Goal: Task Accomplishment & Management: Complete application form

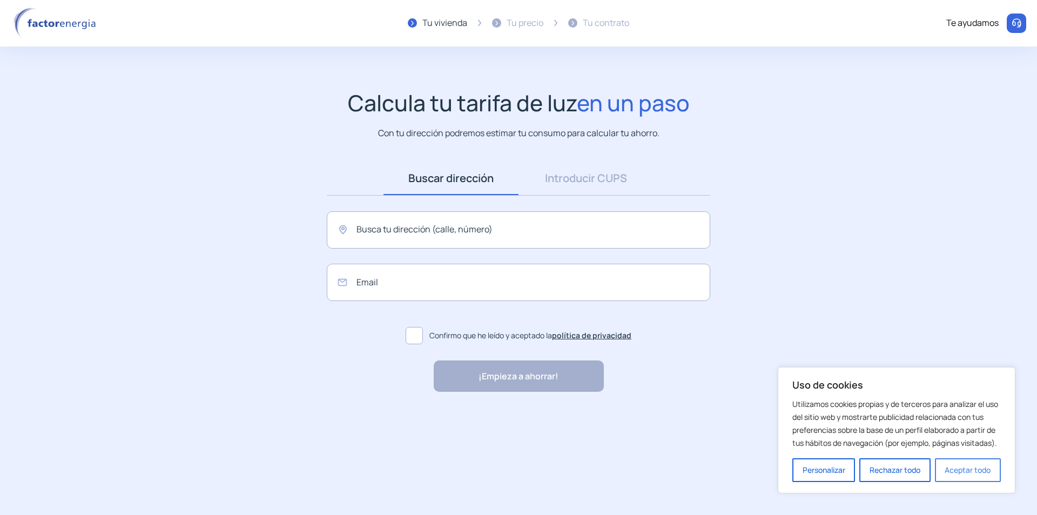
click at [967, 471] on button "Aceptar todo" at bounding box center [968, 470] width 66 height 24
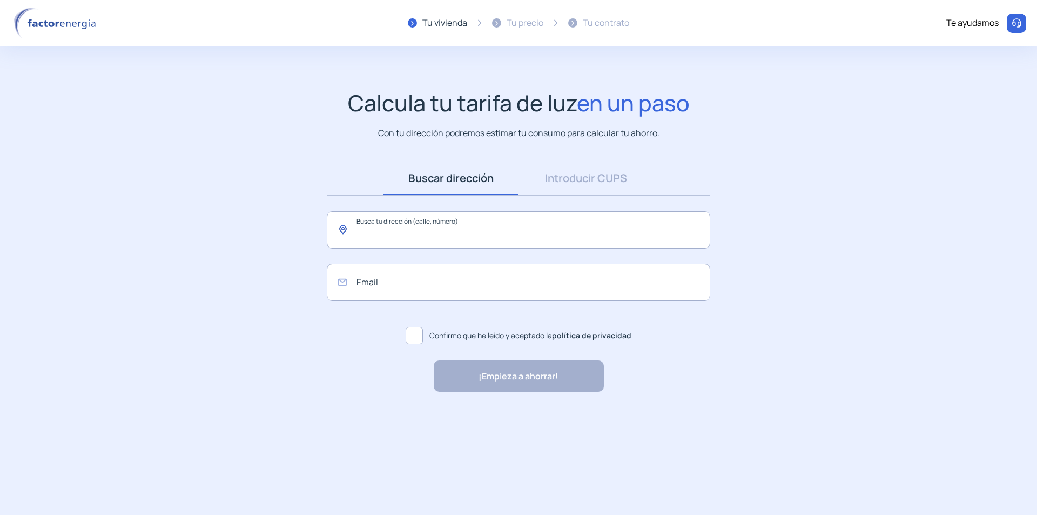
click at [423, 231] on input "text" at bounding box center [519, 229] width 384 height 37
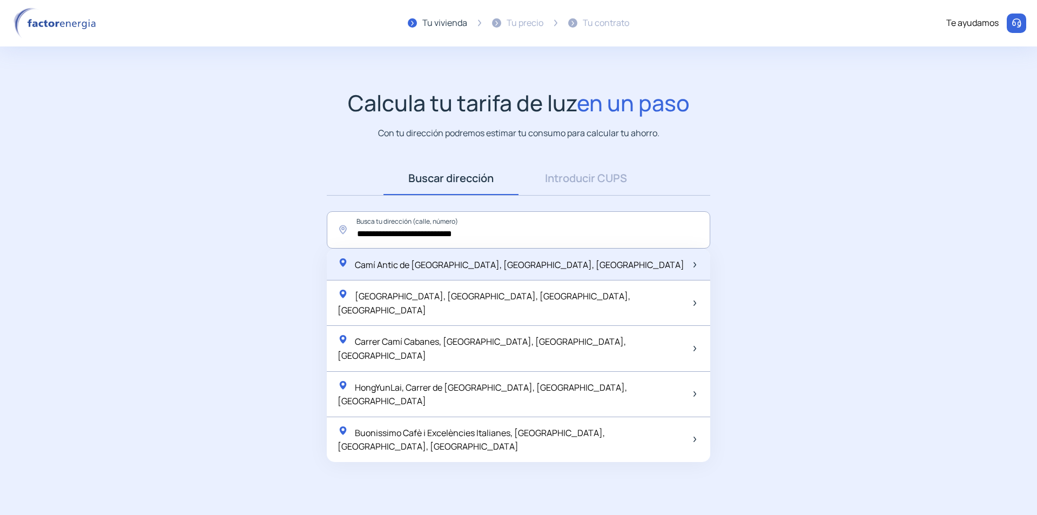
click at [399, 260] on span "Camí Antic de [GEOGRAPHIC_DATA], [GEOGRAPHIC_DATA], [GEOGRAPHIC_DATA]" at bounding box center [520, 265] width 330 height 12
type input "**********"
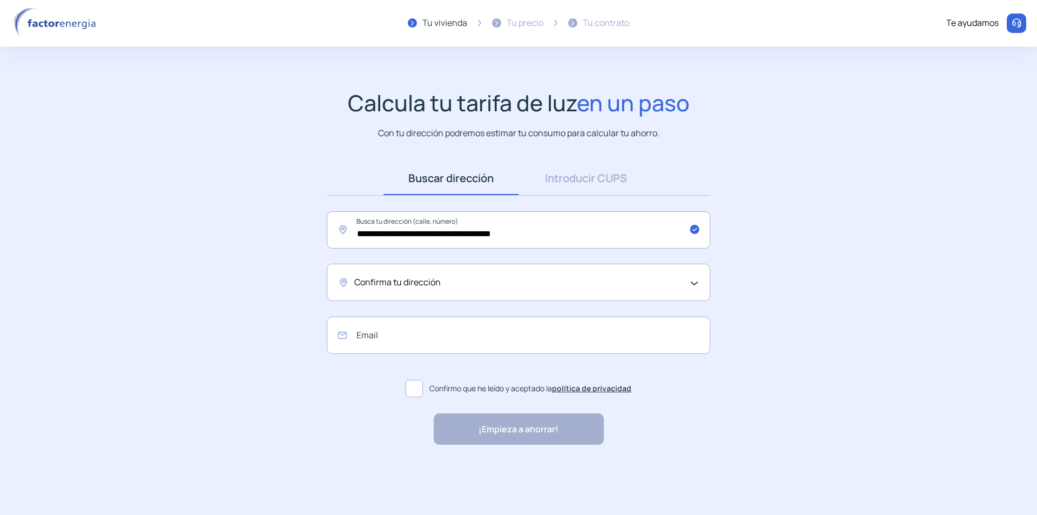
click at [410, 283] on span "Confirma tu dirección" at bounding box center [397, 283] width 86 height 14
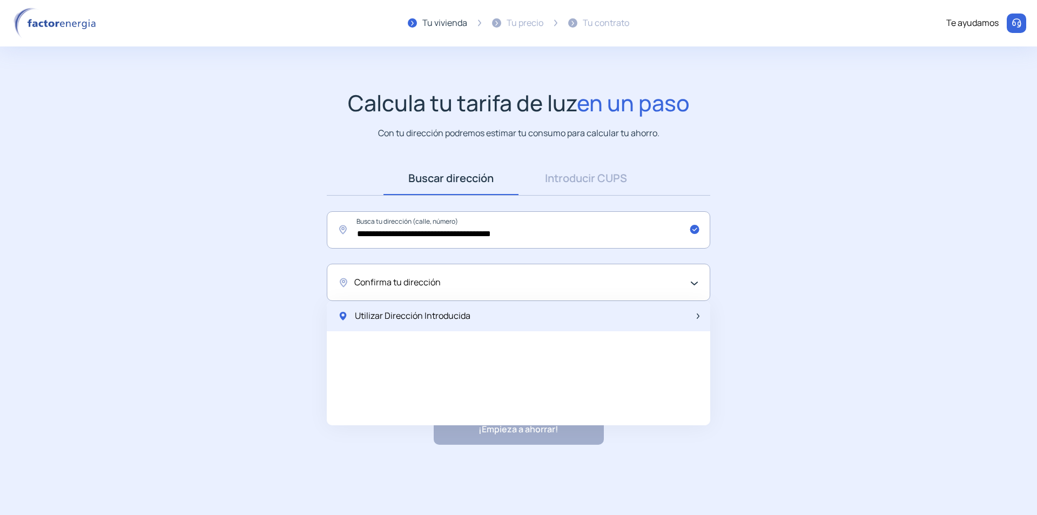
click at [408, 316] on span "Utilizar Dirección Introducida" at bounding box center [413, 316] width 116 height 14
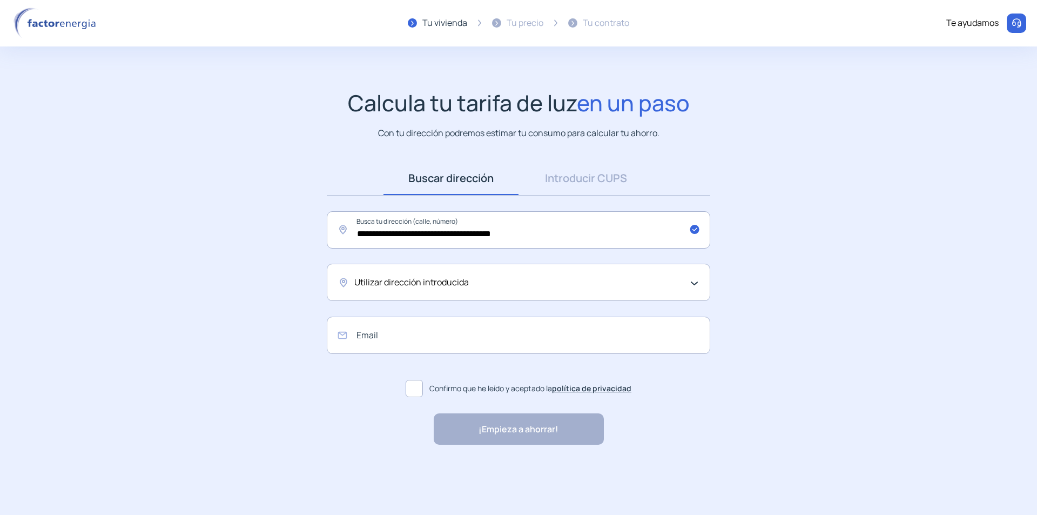
click at [439, 286] on span "Utilizar dirección introducida" at bounding box center [411, 283] width 115 height 14
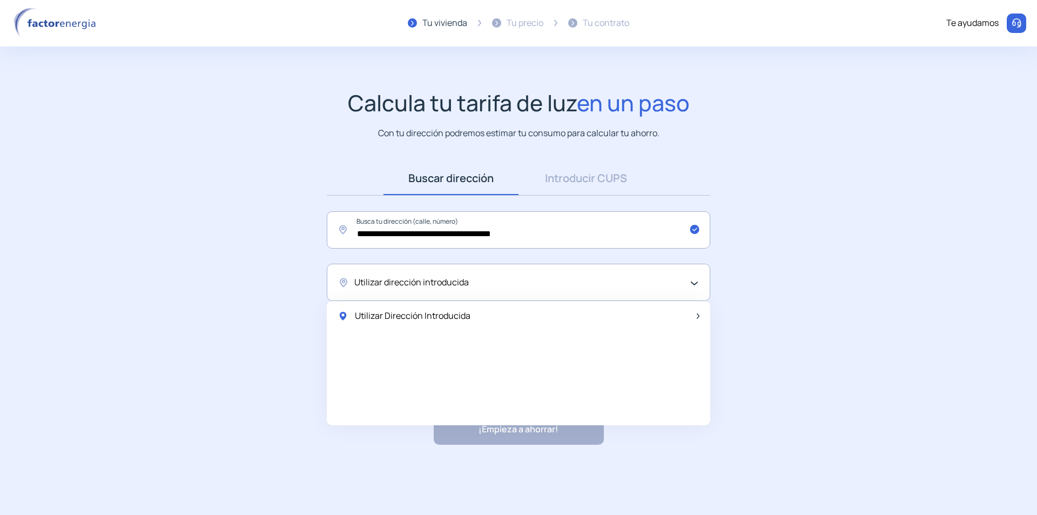
click at [479, 278] on div "Utilizar dirección introducida" at bounding box center [515, 283] width 323 height 14
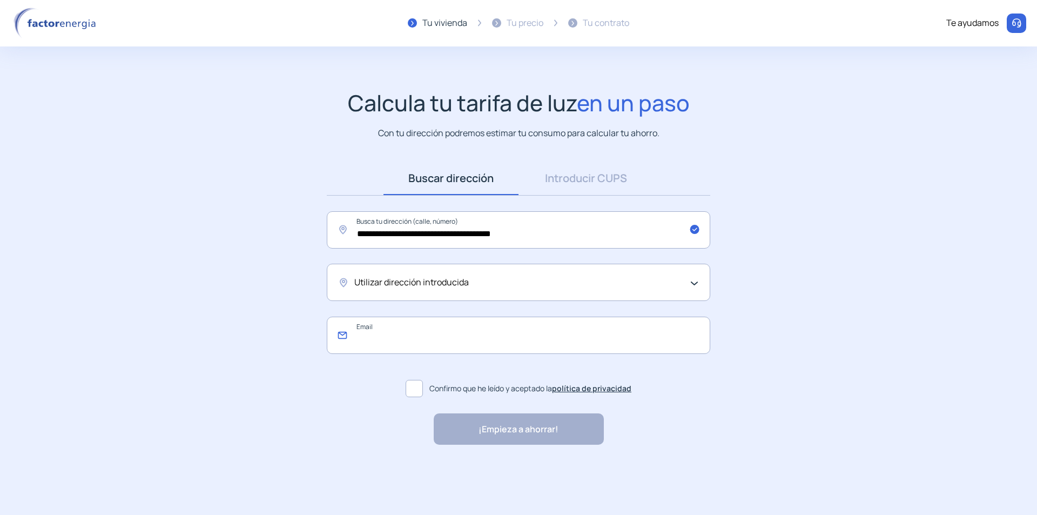
click at [420, 337] on input "email" at bounding box center [519, 335] width 384 height 37
type input "**********"
click at [412, 394] on span at bounding box center [414, 388] width 17 height 17
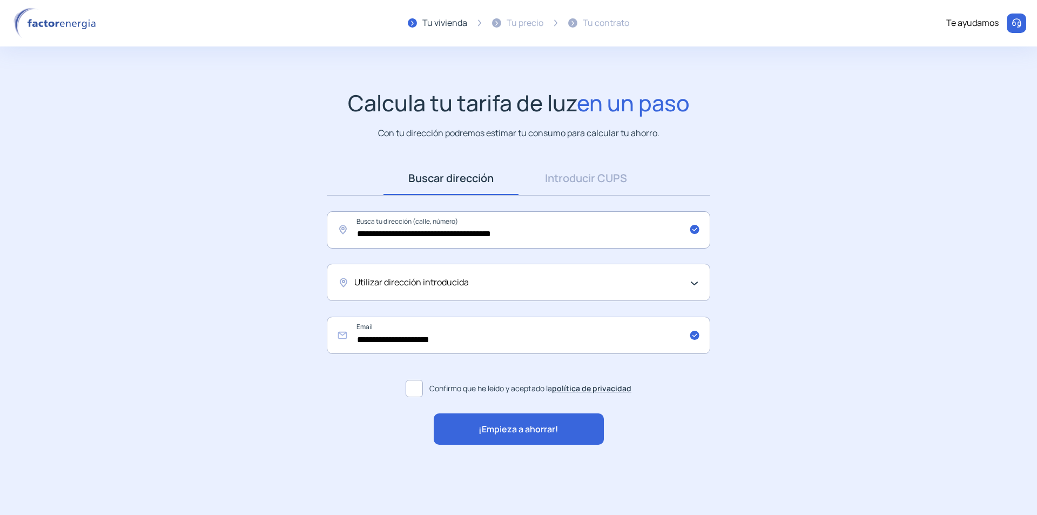
click at [490, 426] on span "¡Empieza a ahorrar!" at bounding box center [519, 429] width 80 height 14
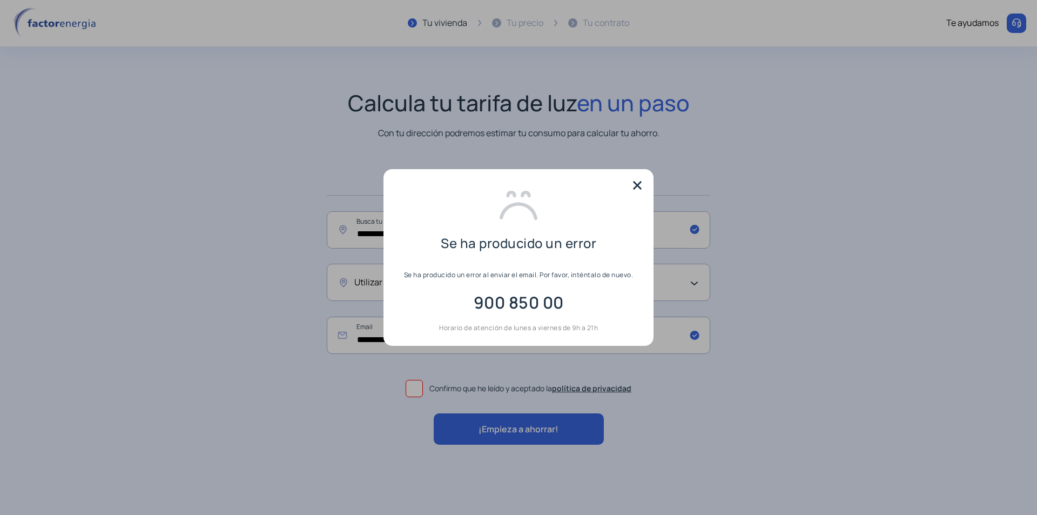
click at [641, 189] on img at bounding box center [637, 185] width 16 height 16
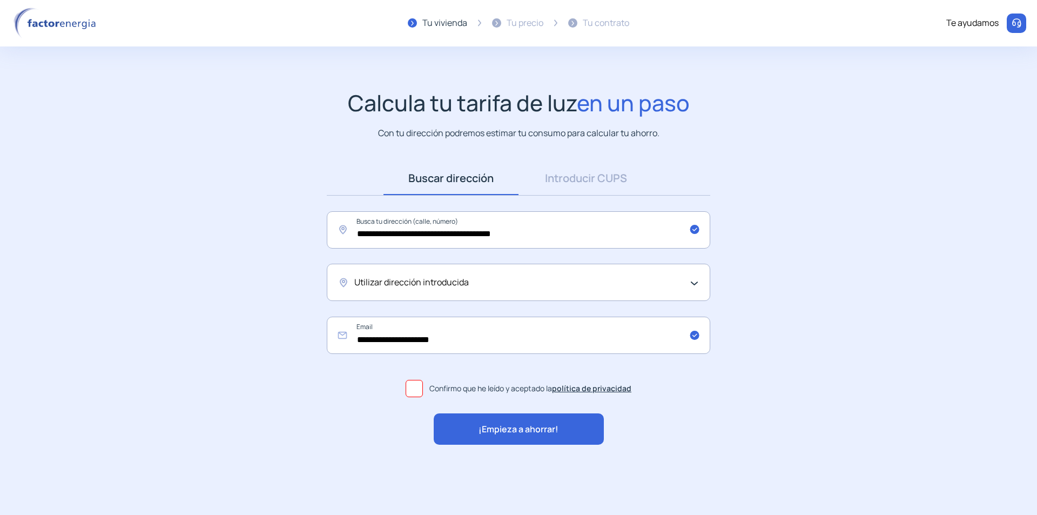
click at [534, 290] on div "Utilizar dirección introducida" at bounding box center [519, 282] width 384 height 37
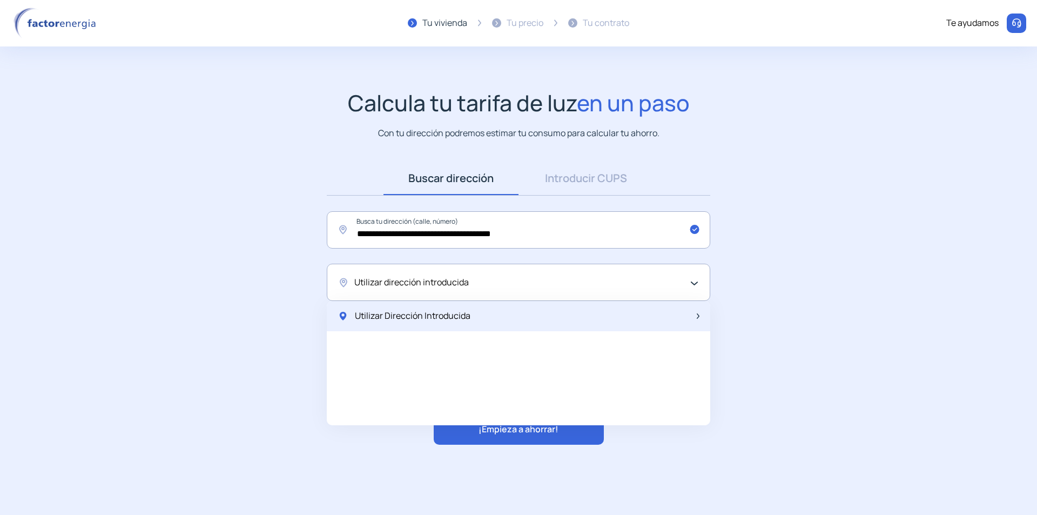
click at [447, 313] on span "Utilizar Dirección Introducida" at bounding box center [413, 316] width 116 height 14
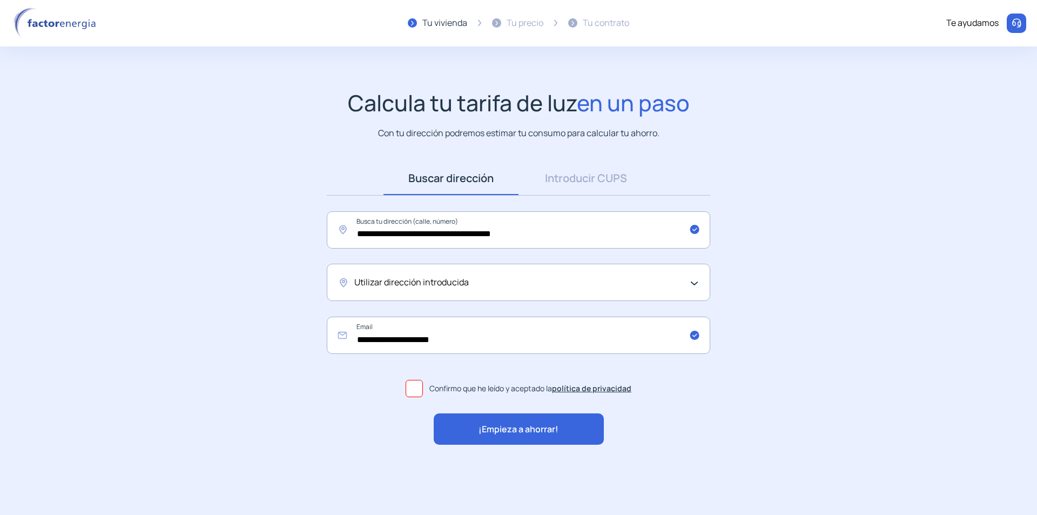
click at [471, 424] on div "¡Empieza a ahorrar!" at bounding box center [519, 428] width 170 height 31
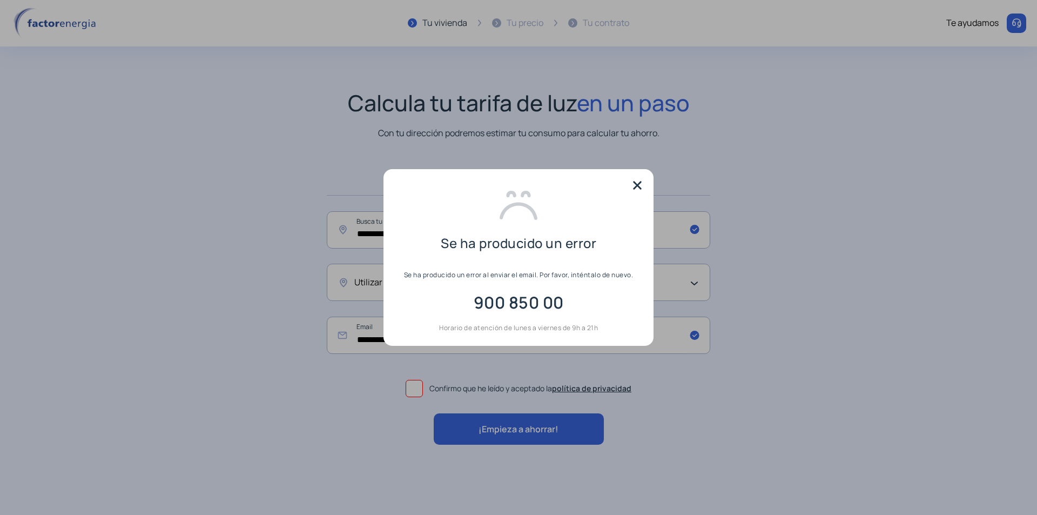
click at [639, 186] on img at bounding box center [637, 185] width 16 height 16
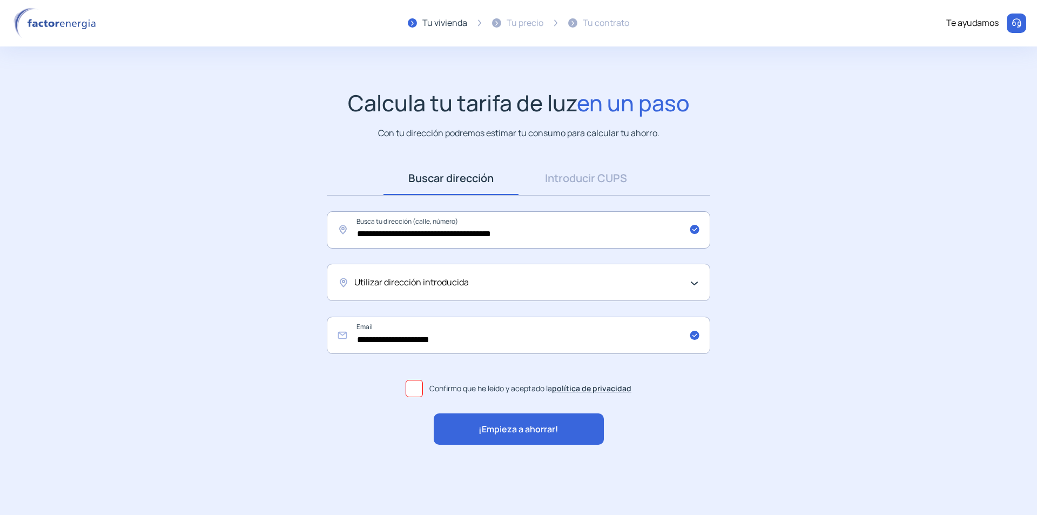
click at [518, 425] on span "¡Empieza a ahorrar!" at bounding box center [519, 429] width 80 height 14
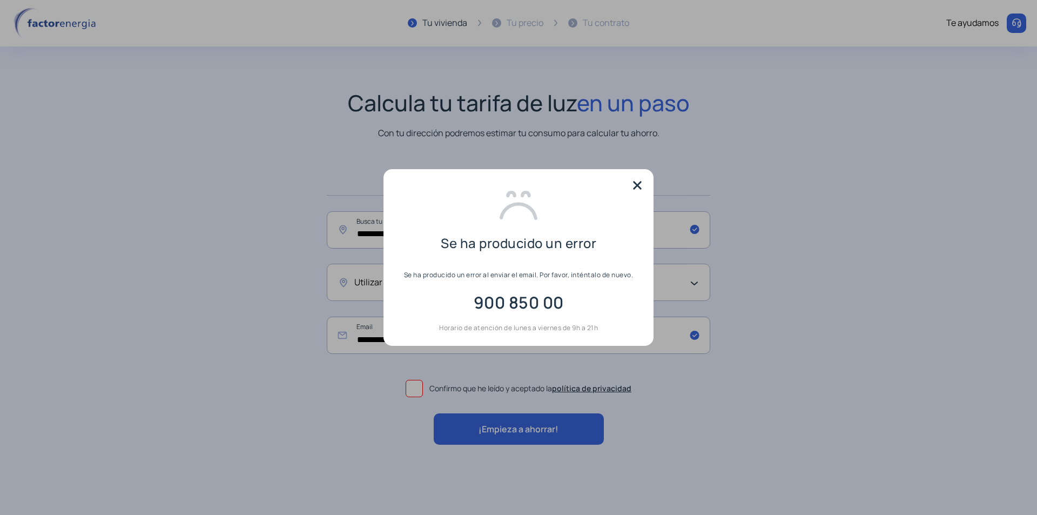
click at [636, 190] on img at bounding box center [637, 185] width 16 height 16
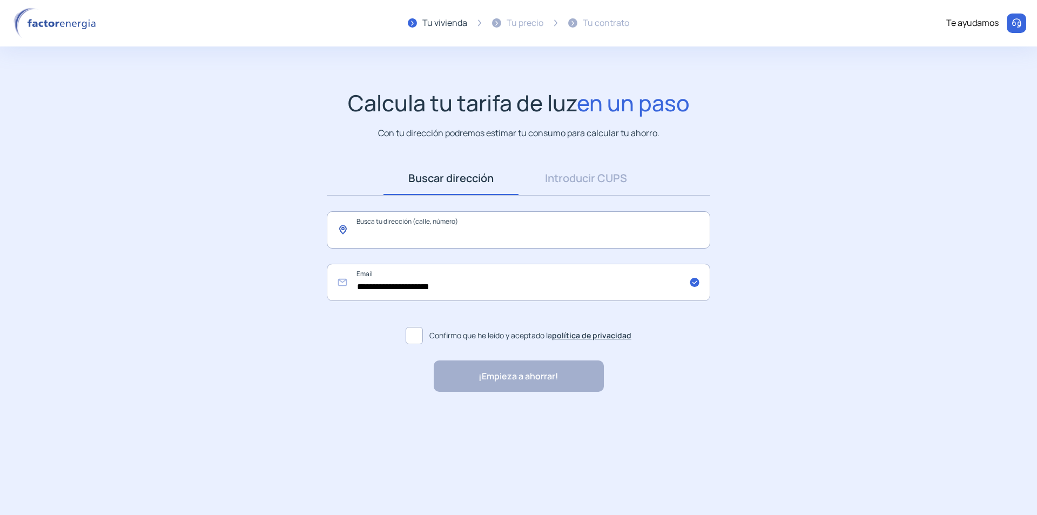
click at [419, 224] on input "text" at bounding box center [519, 229] width 384 height 37
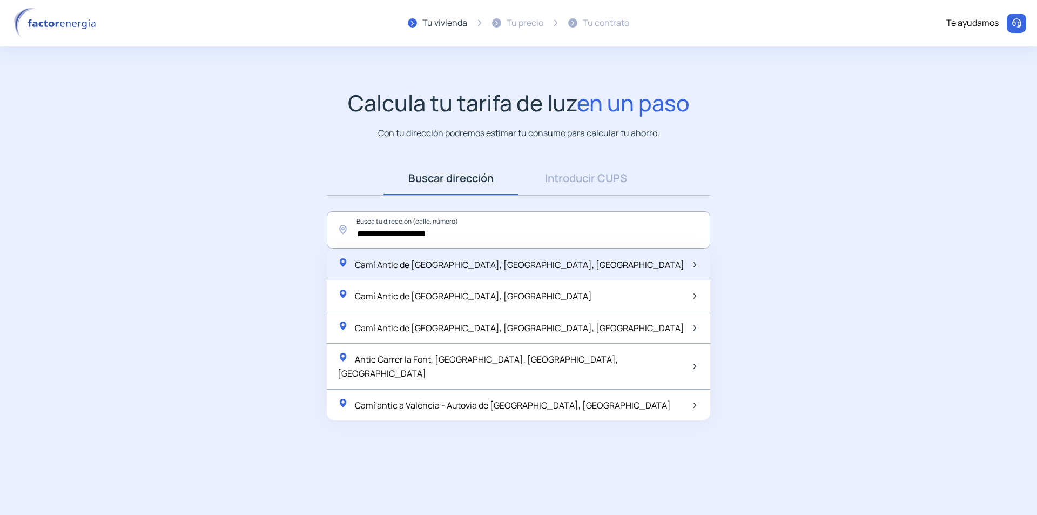
click at [418, 264] on span "Camí Antic de [GEOGRAPHIC_DATA], [GEOGRAPHIC_DATA], [GEOGRAPHIC_DATA]" at bounding box center [520, 265] width 330 height 12
type input "**********"
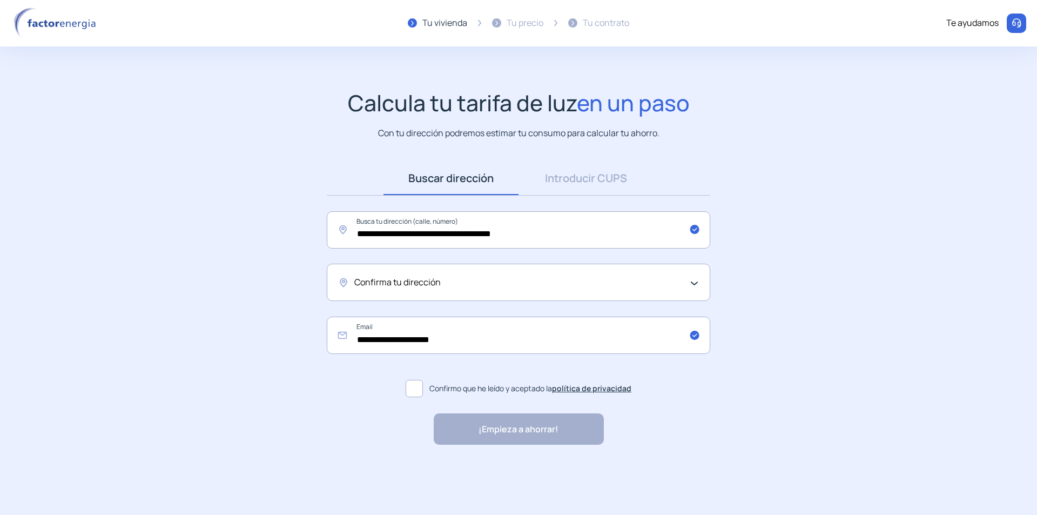
click at [426, 276] on span "Confirma tu dirección" at bounding box center [397, 283] width 86 height 14
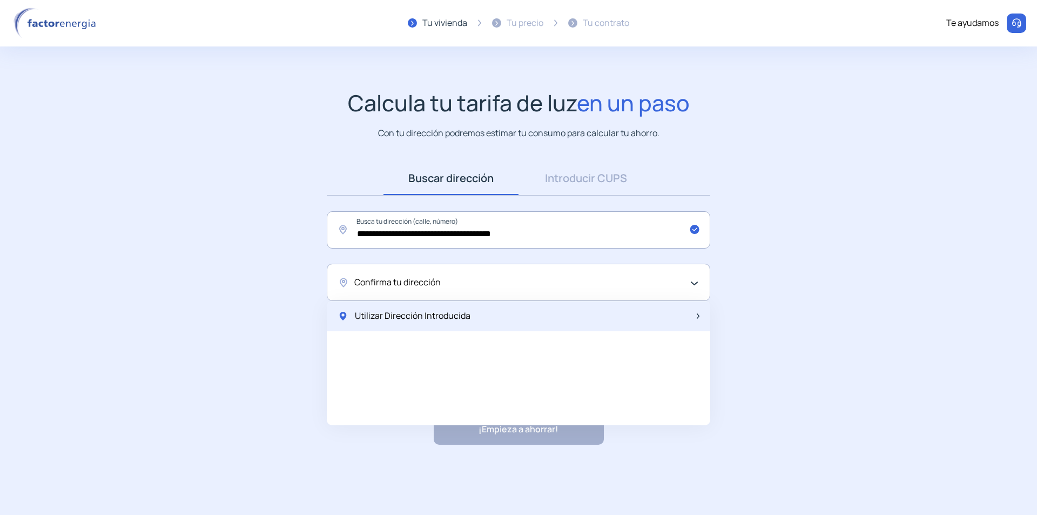
click at [427, 314] on span "Utilizar Dirección Introducida" at bounding box center [413, 316] width 116 height 14
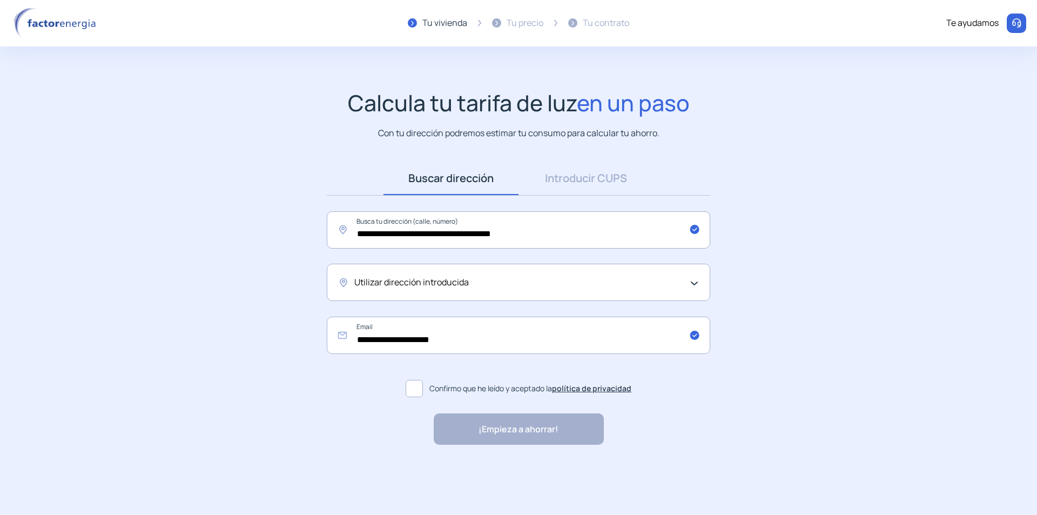
click at [415, 391] on span at bounding box center [414, 388] width 17 height 17
click at [464, 427] on div "¡Empieza a ahorrar!" at bounding box center [519, 428] width 170 height 31
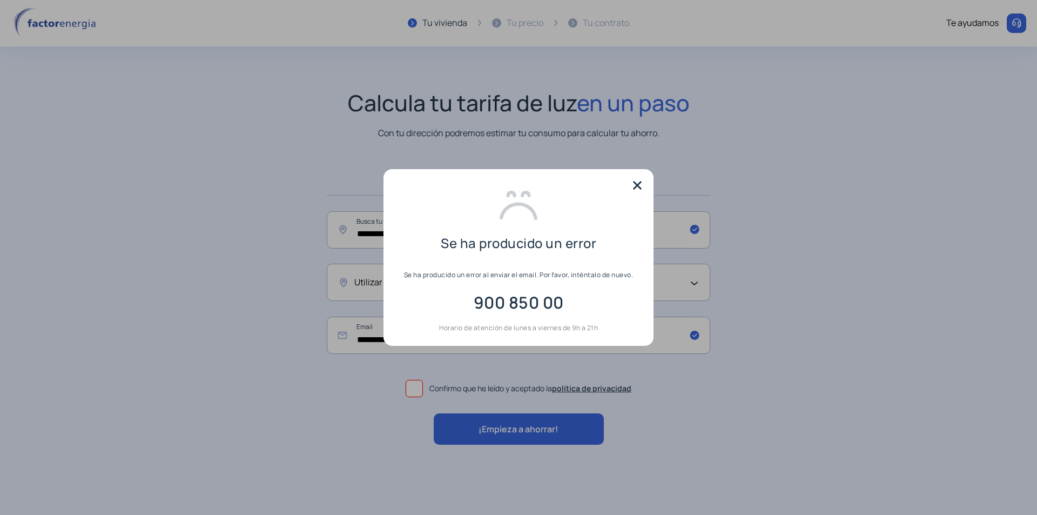
click at [640, 185] on img at bounding box center [637, 185] width 16 height 16
